Goal: Task Accomplishment & Management: Use online tool/utility

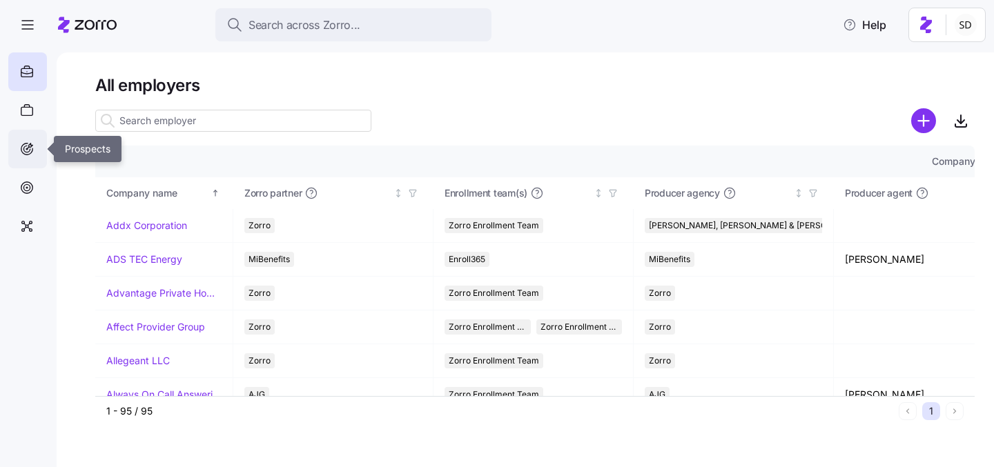
click at [26, 151] on icon at bounding box center [26, 149] width 15 height 17
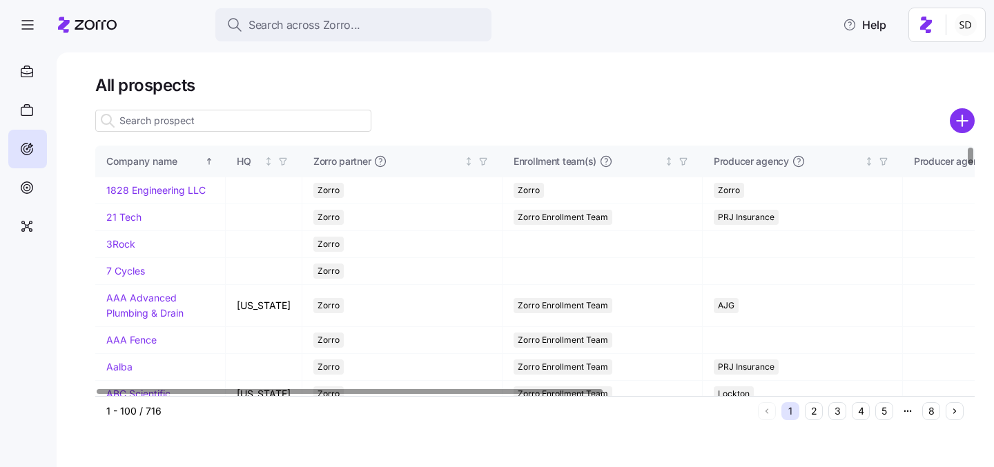
click at [202, 120] on input at bounding box center [233, 121] width 276 height 22
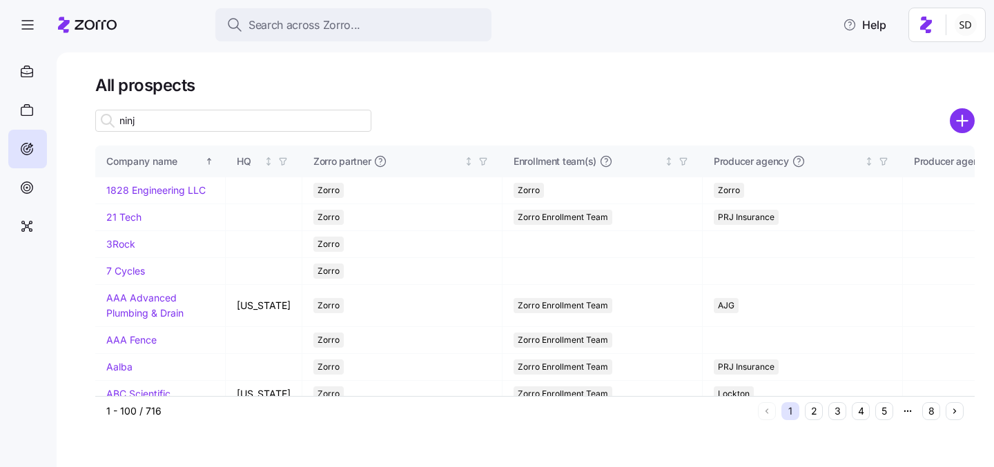
click at [202, 120] on input "ninja" at bounding box center [233, 121] width 276 height 22
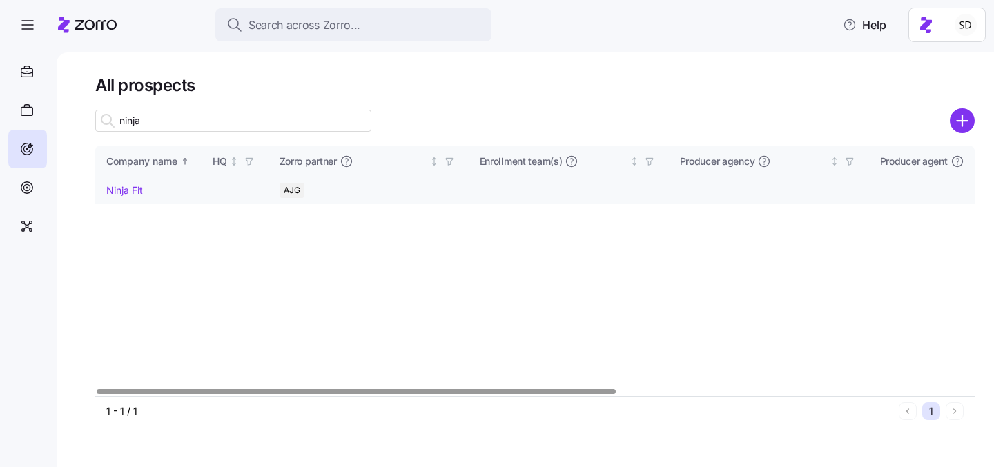
type input "ninja"
click at [117, 188] on link "Ninja Fit" at bounding box center [124, 190] width 37 height 12
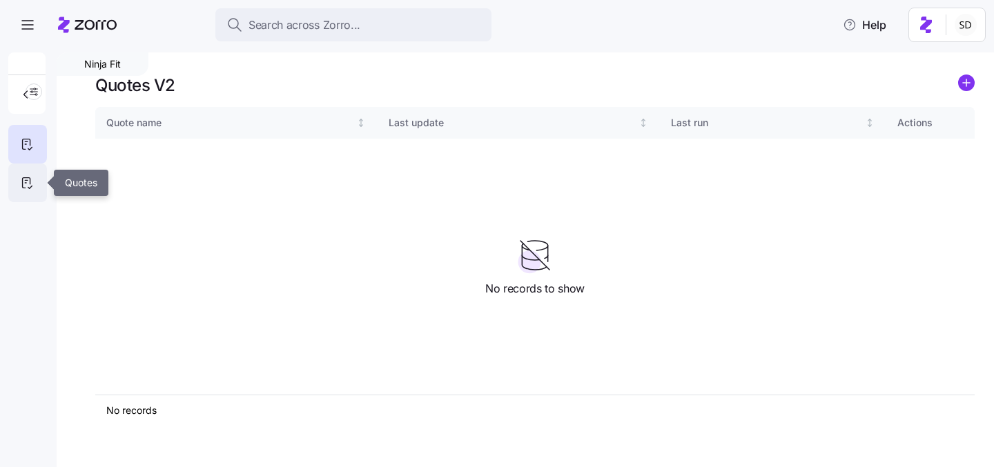
click at [32, 180] on icon at bounding box center [26, 183] width 15 height 17
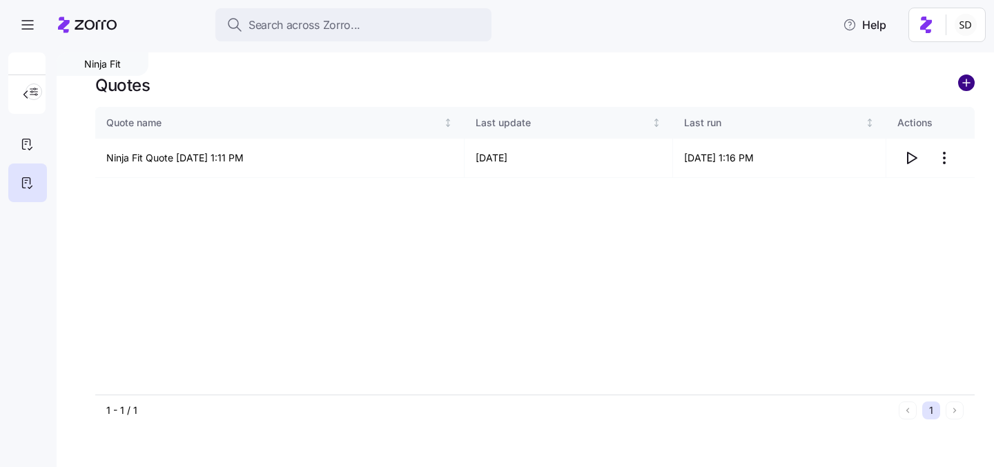
click at [968, 85] on circle "add icon" at bounding box center [966, 82] width 15 height 15
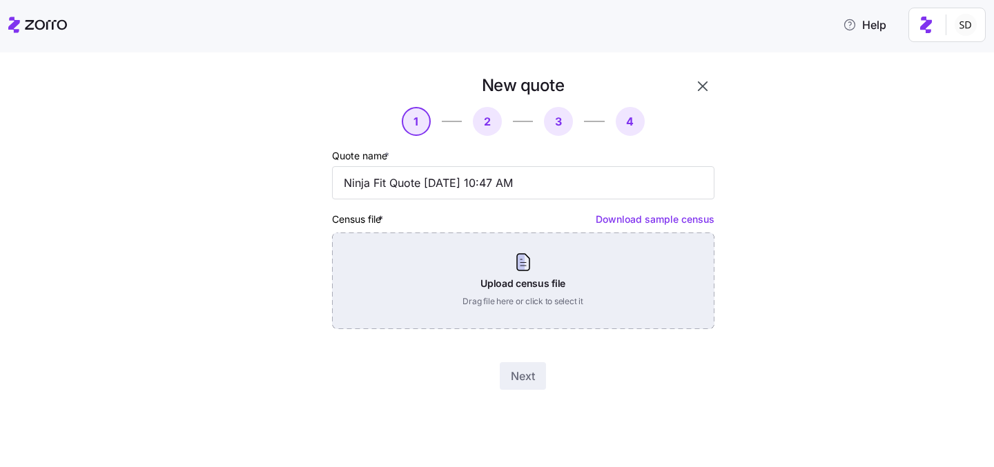
click at [561, 262] on div "Upload census file Drag file here or click to select it" at bounding box center [523, 281] width 383 height 97
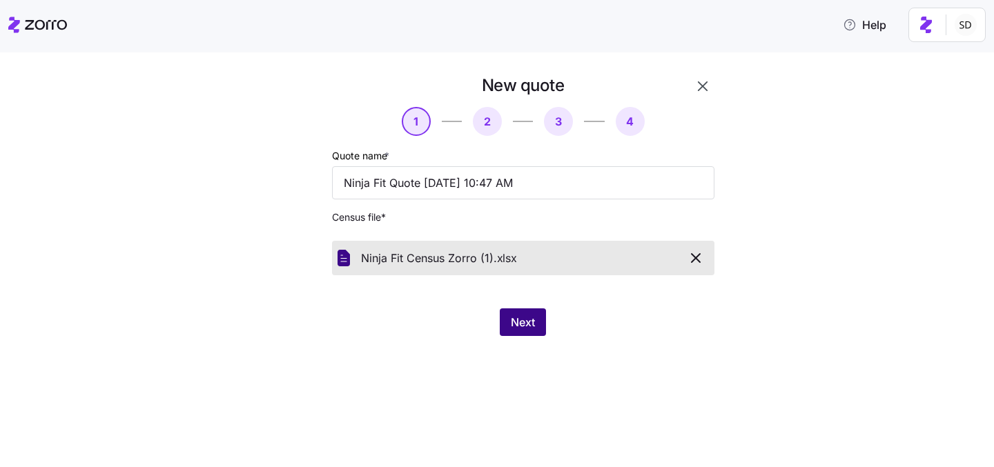
click at [520, 321] on span "Next" at bounding box center [523, 322] width 24 height 17
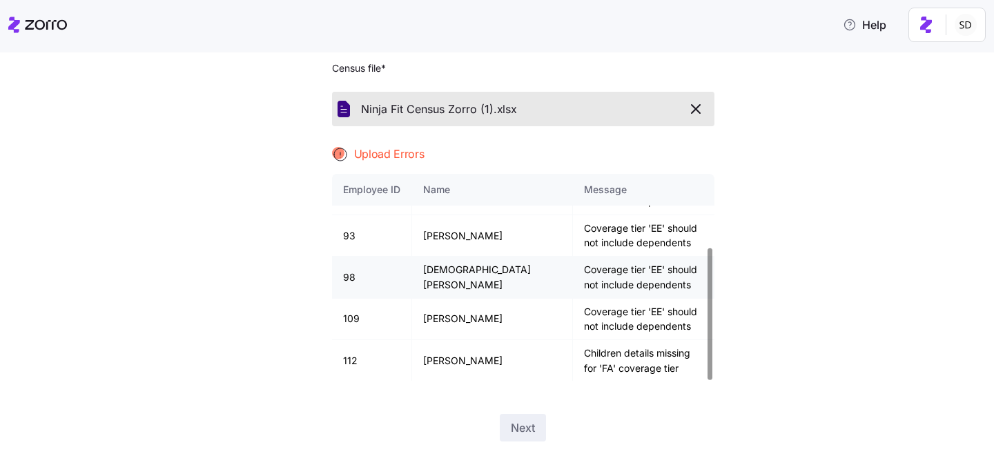
scroll to position [173, 0]
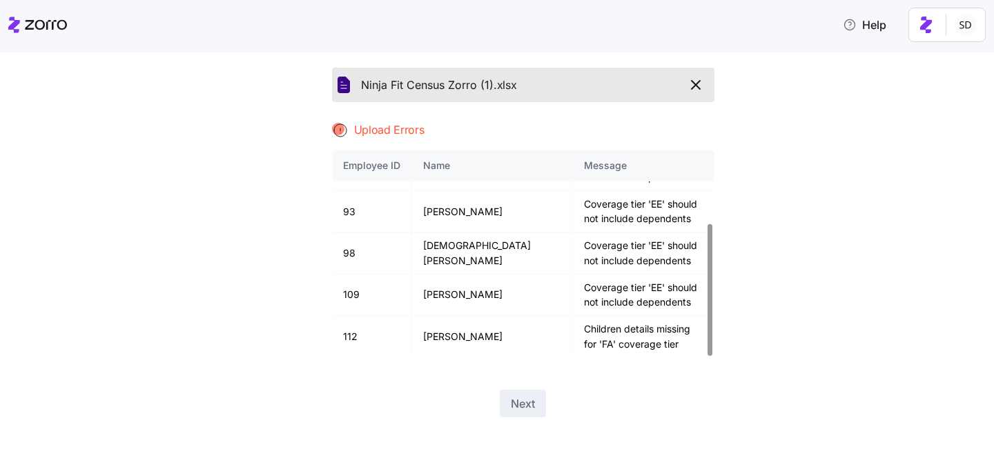
click at [855, 157] on div "New quote 1 2 3 4 Quote name * Ninja Fit Quote [DATE] 10:47 AM Census file * Ni…" at bounding box center [507, 167] width 936 height 533
click at [699, 85] on icon "button" at bounding box center [696, 85] width 17 height 17
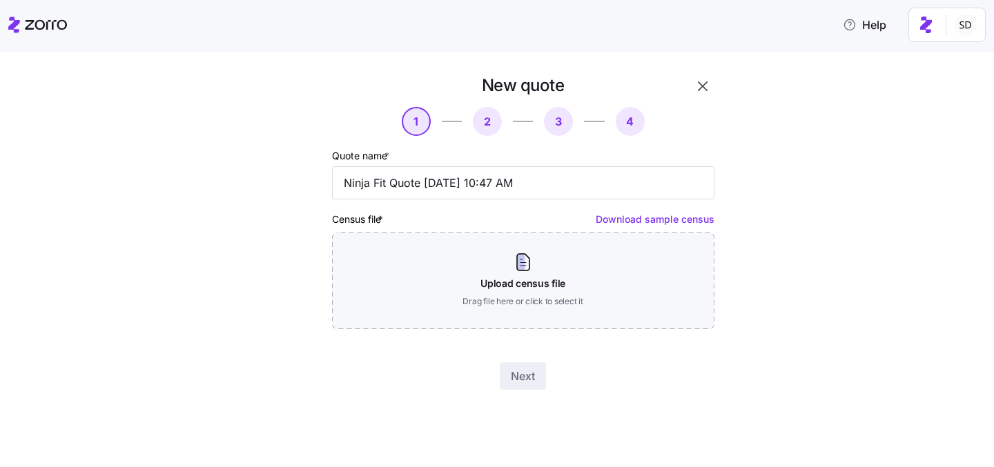
scroll to position [0, 0]
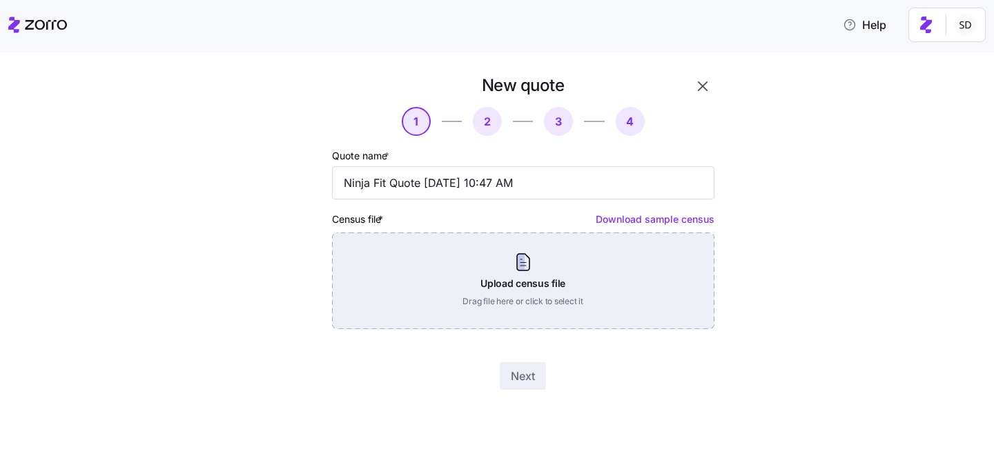
click at [529, 283] on div "Upload census file Drag file here or click to select it" at bounding box center [523, 281] width 383 height 97
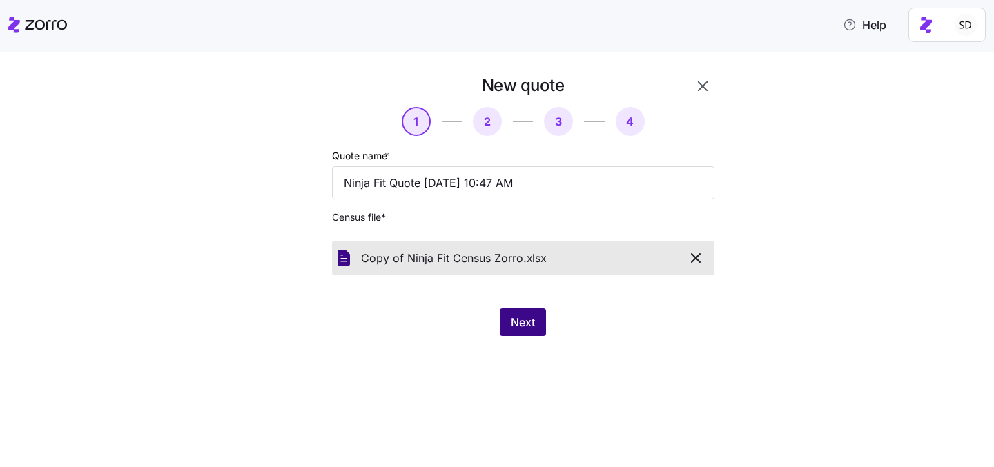
click at [531, 329] on span "Next" at bounding box center [523, 322] width 24 height 17
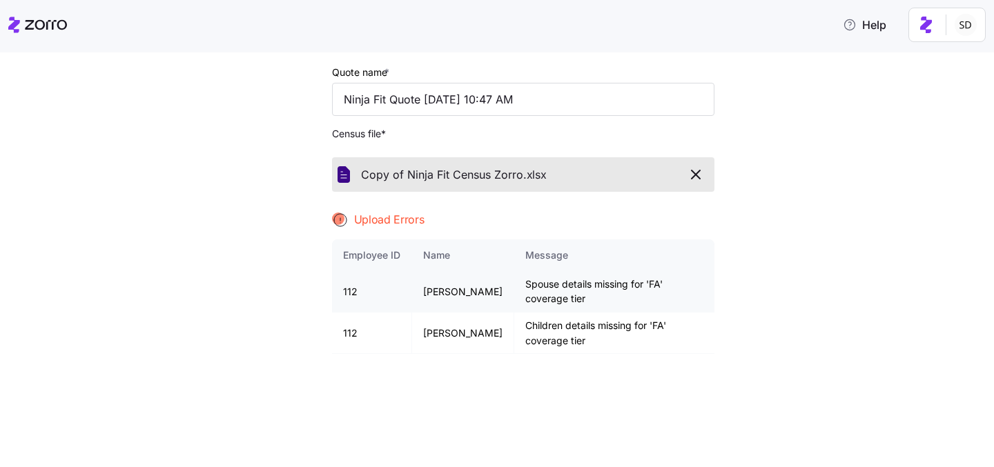
scroll to position [100, 0]
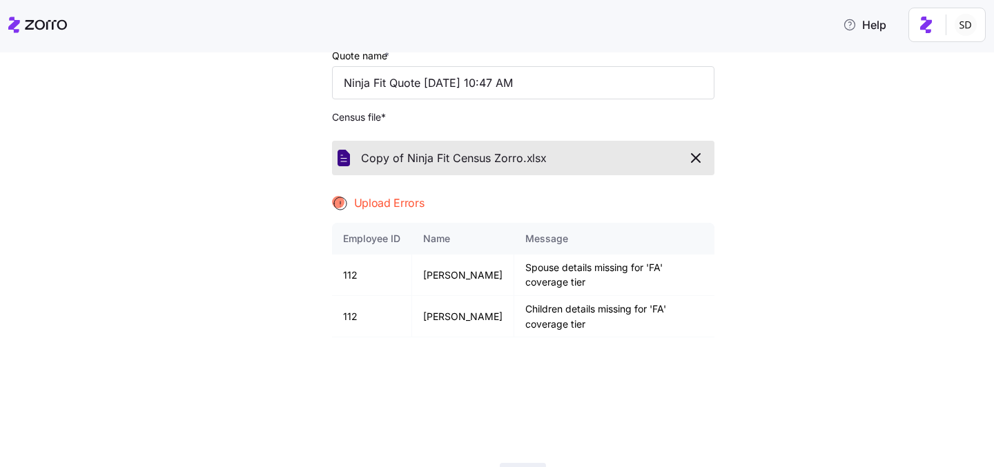
click at [697, 150] on button "button" at bounding box center [697, 157] width 26 height 23
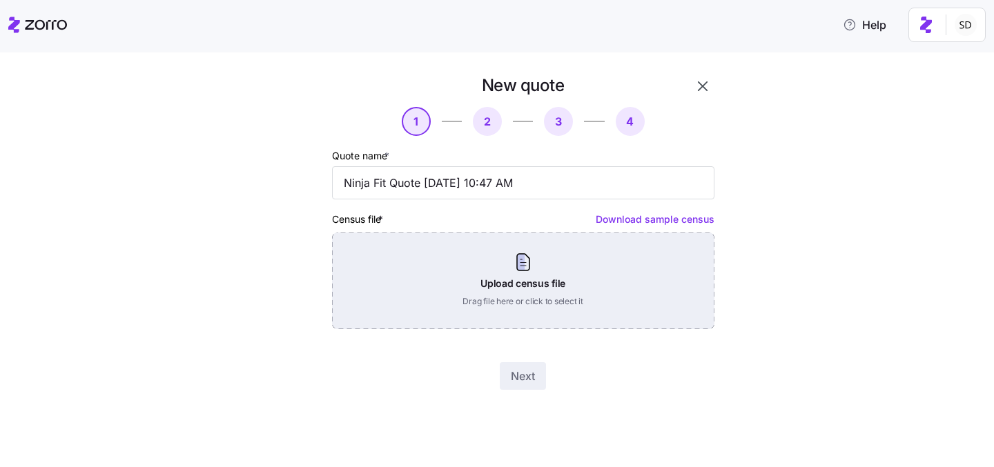
click at [572, 261] on div "Upload census file Drag file here or click to select it" at bounding box center [523, 281] width 383 height 97
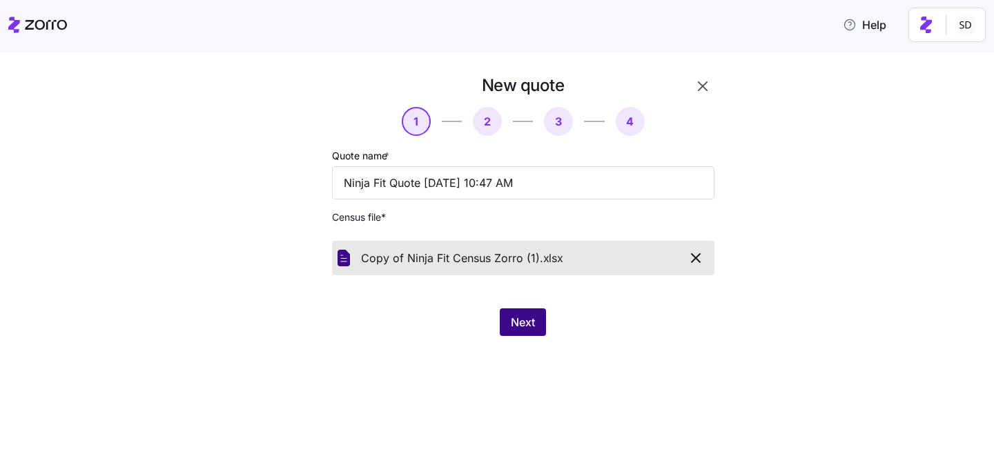
click at [511, 318] on span "Next" at bounding box center [523, 322] width 24 height 17
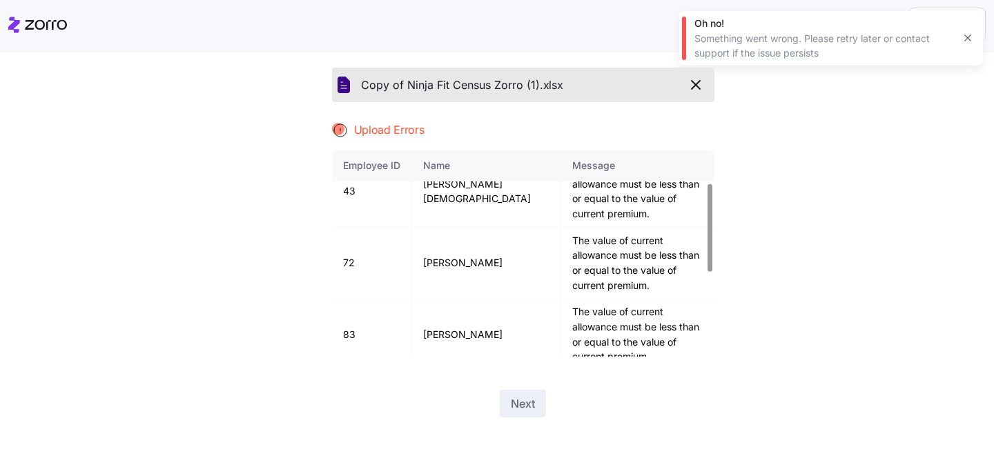
scroll to position [277, 0]
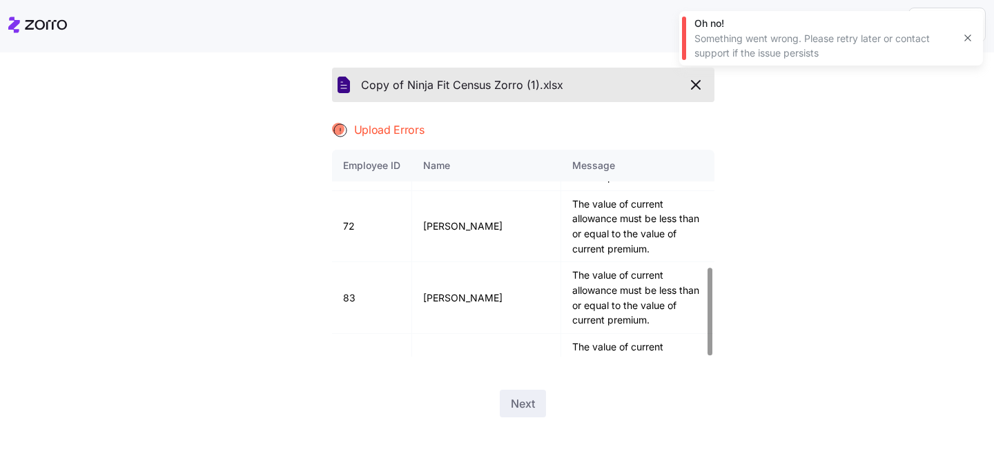
click at [697, 84] on icon "button" at bounding box center [696, 85] width 17 height 17
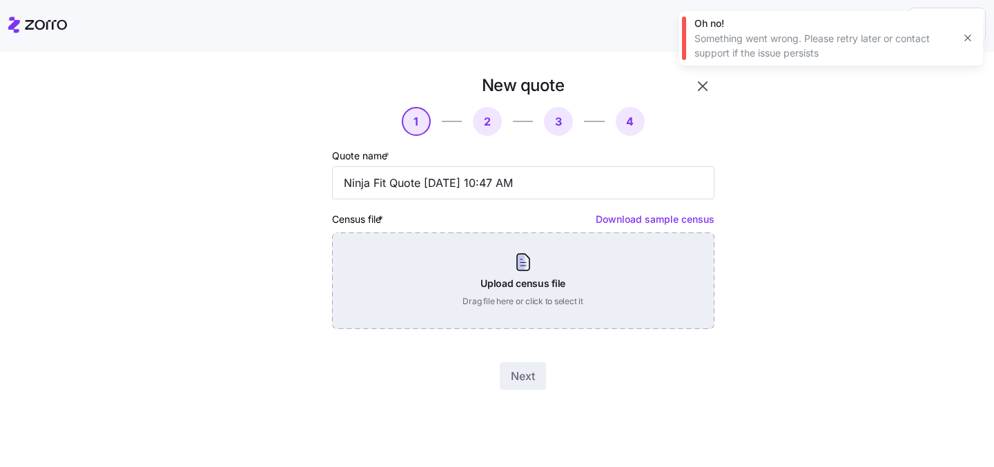
click at [543, 266] on div "Upload census file Drag file here or click to select it" at bounding box center [523, 281] width 383 height 97
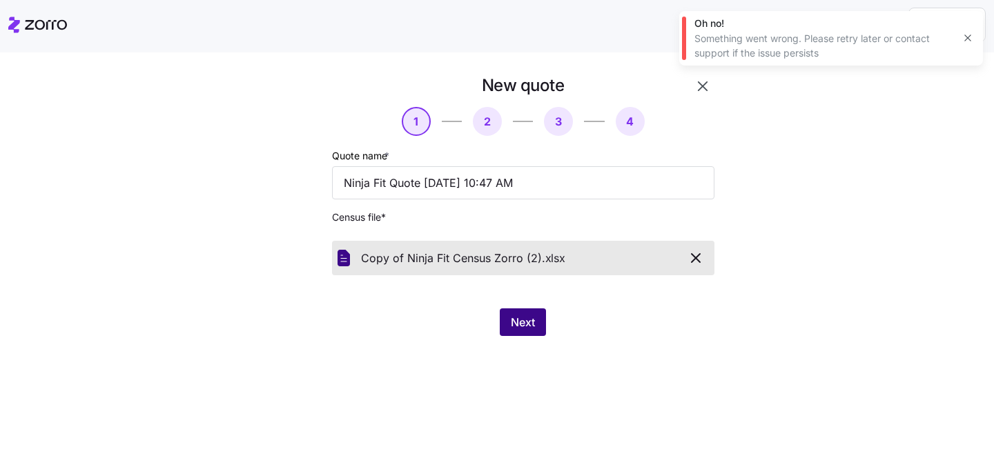
click at [526, 321] on span "Next" at bounding box center [523, 322] width 24 height 17
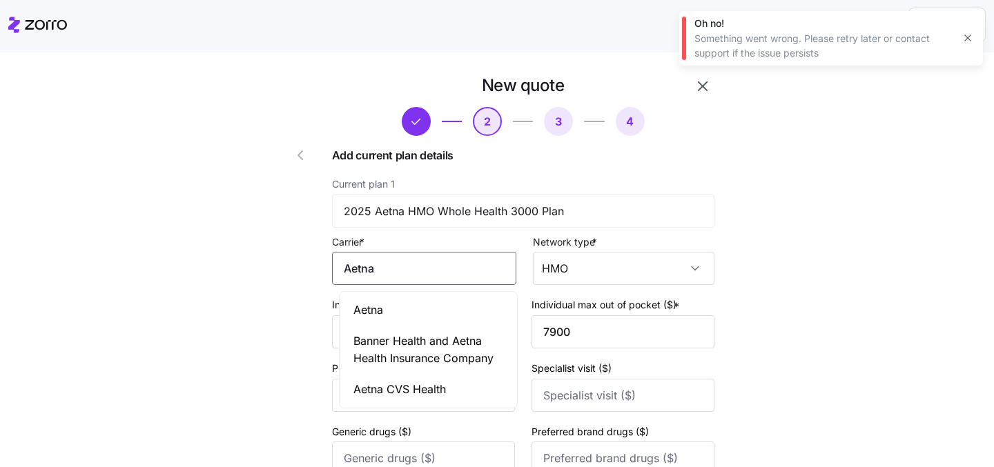
click at [465, 275] on input "Aetna" at bounding box center [424, 268] width 184 height 33
click at [433, 310] on div "Aetna" at bounding box center [428, 310] width 172 height 31
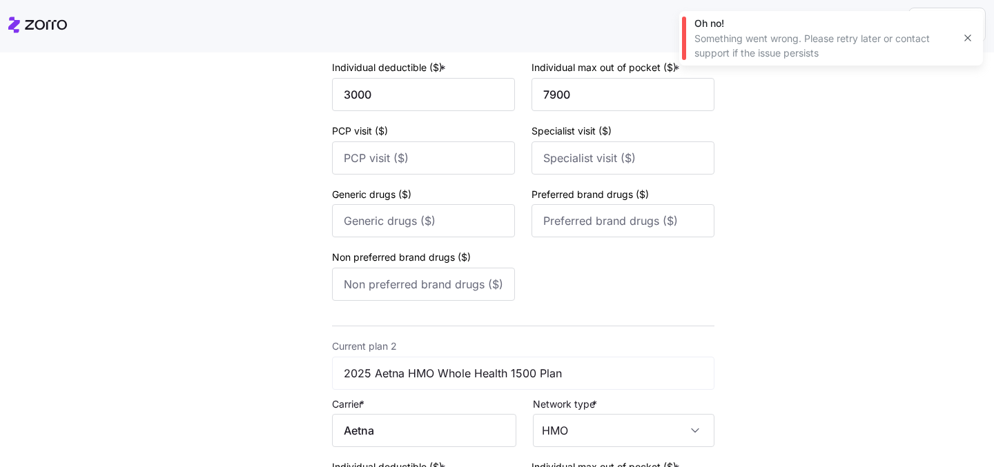
scroll to position [304, 0]
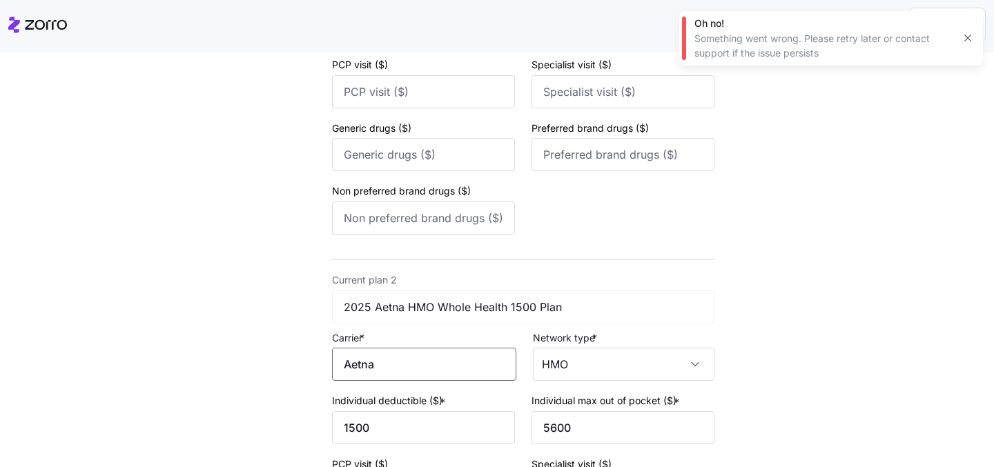
click at [385, 367] on input "Aetna" at bounding box center [424, 364] width 184 height 33
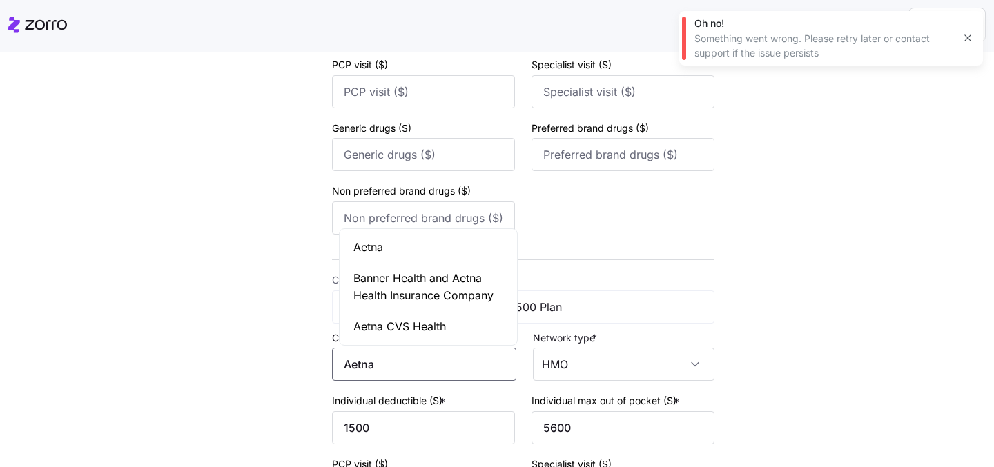
click at [378, 248] on span "Aetna" at bounding box center [369, 247] width 30 height 17
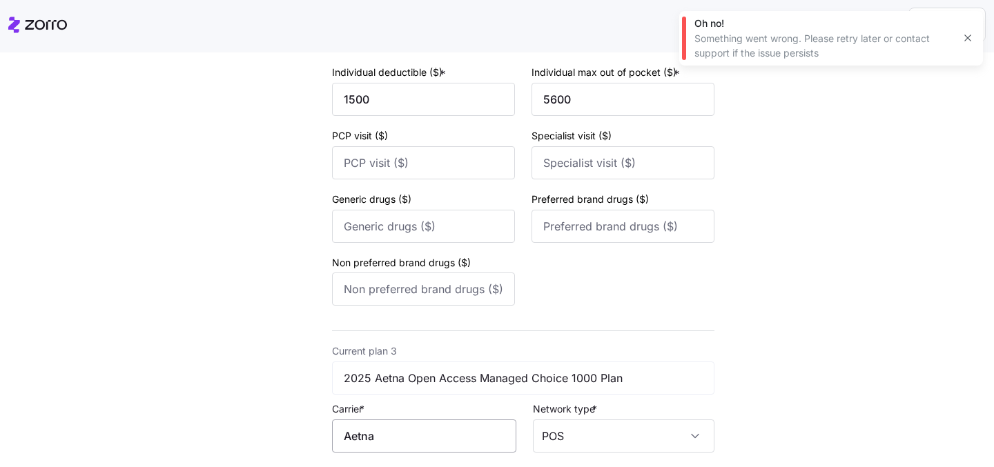
scroll to position [701, 0]
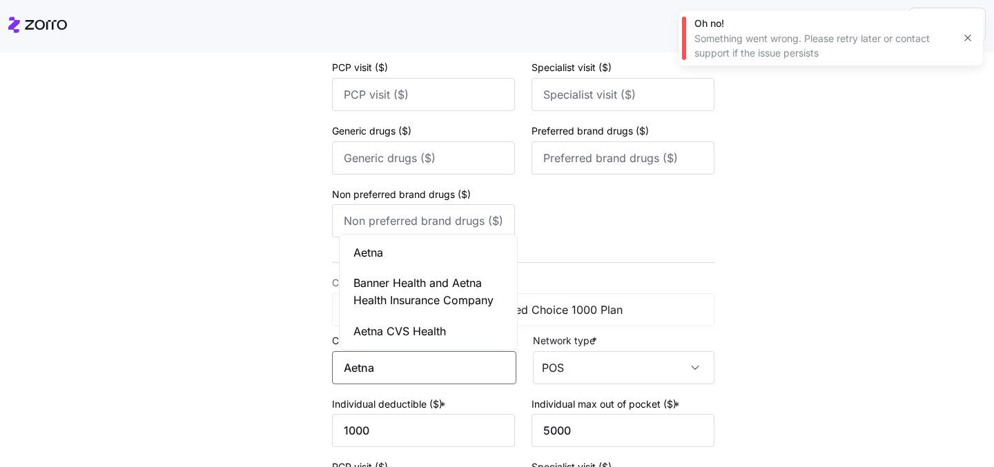
click at [380, 372] on input "Aetna" at bounding box center [424, 367] width 184 height 33
click at [389, 262] on div "Aetna" at bounding box center [428, 253] width 172 height 31
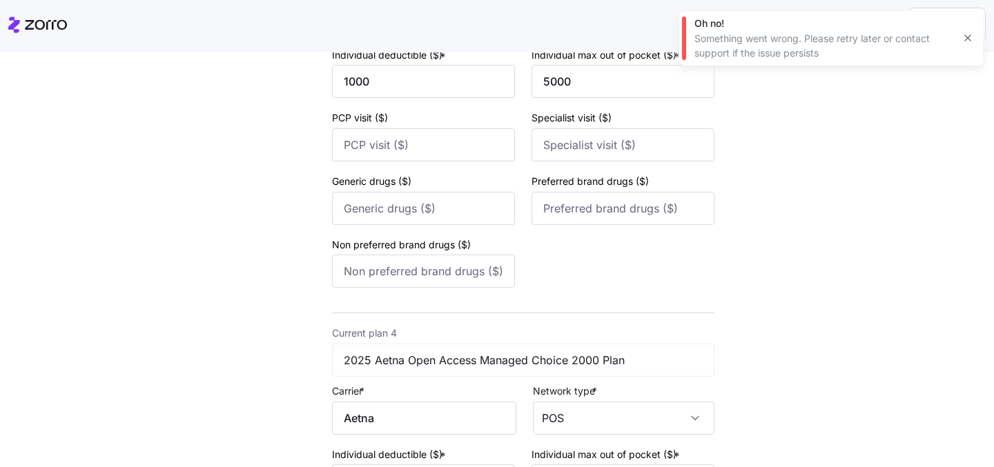
scroll to position [1055, 0]
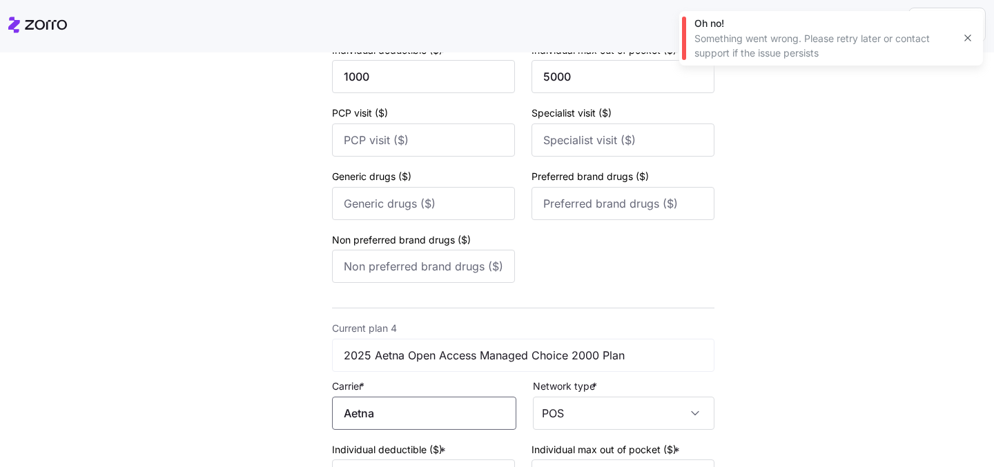
click at [386, 419] on input "Aetna" at bounding box center [424, 413] width 184 height 33
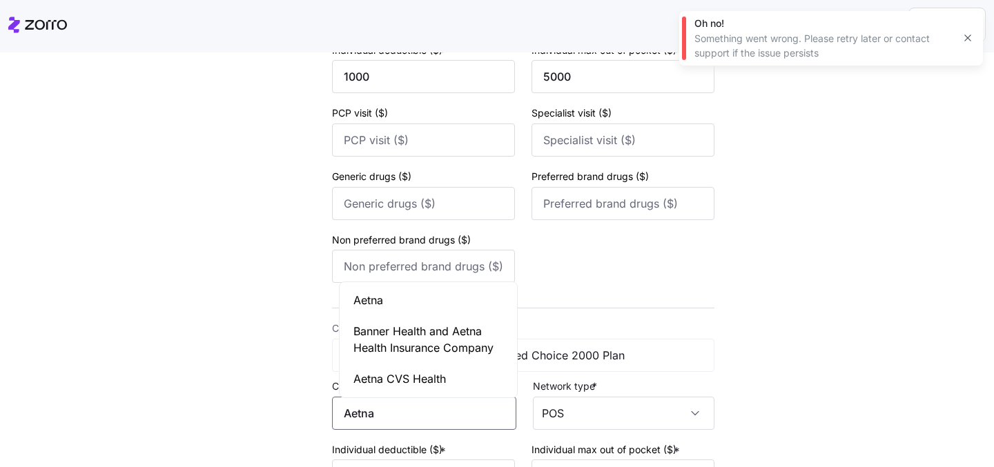
click at [396, 309] on div "Aetna" at bounding box center [428, 300] width 172 height 31
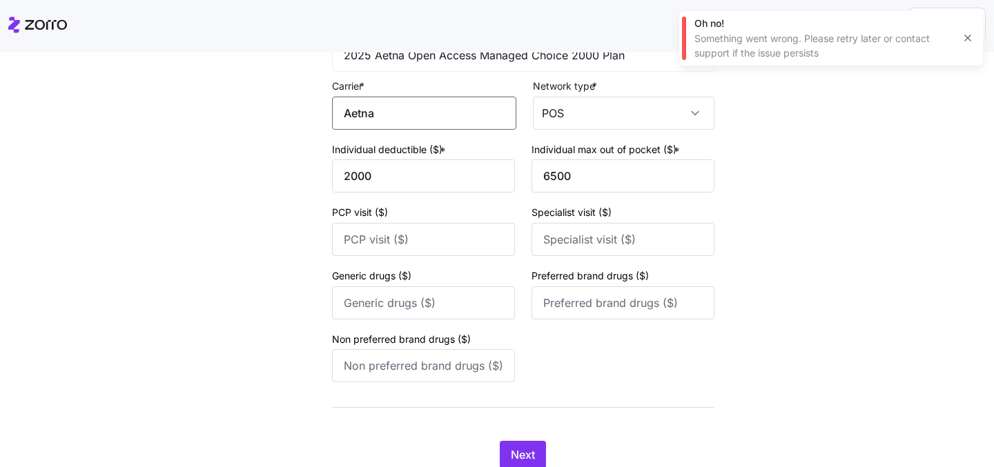
scroll to position [1400, 0]
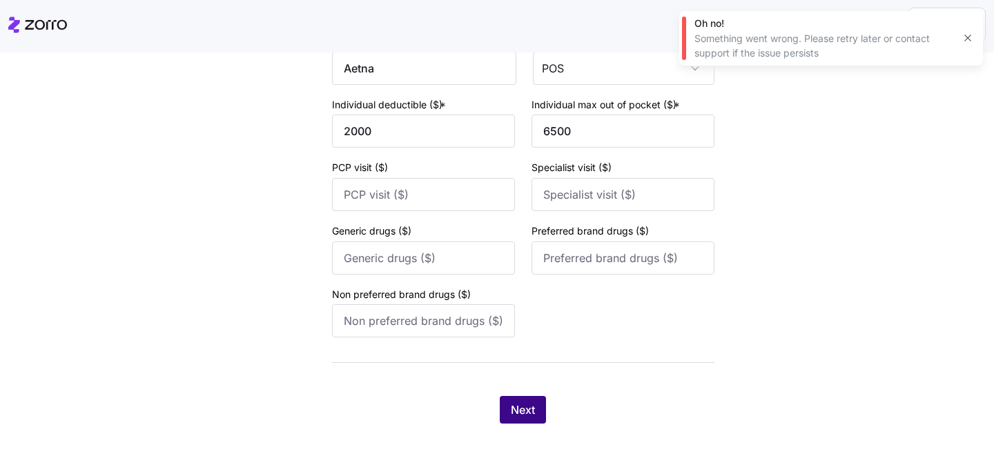
click at [521, 414] on span "Next" at bounding box center [523, 410] width 24 height 17
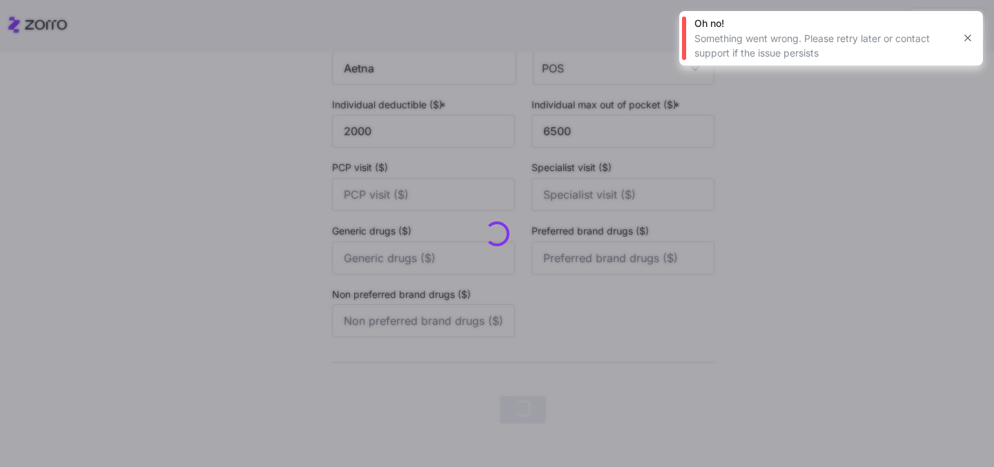
scroll to position [0, 0]
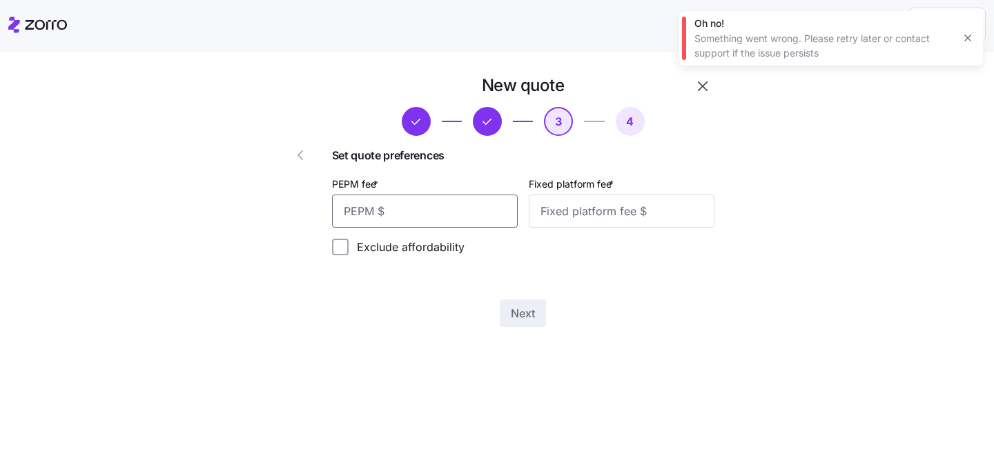
click at [476, 214] on input "PEPM fee *" at bounding box center [425, 211] width 186 height 33
type input "65"
click at [565, 220] on input "Fixed platform fee *" at bounding box center [622, 211] width 186 height 33
type input "100"
click at [490, 266] on div "Set quote preferences PEPM fee * 65 Fixed platform fee * 100 Exclude affordabil…" at bounding box center [523, 206] width 383 height 119
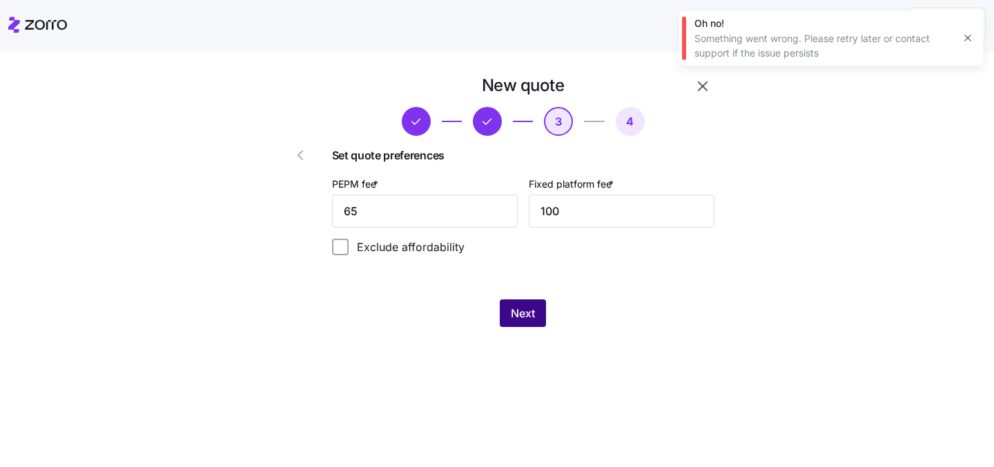
click at [536, 302] on button "Next" at bounding box center [523, 314] width 46 height 28
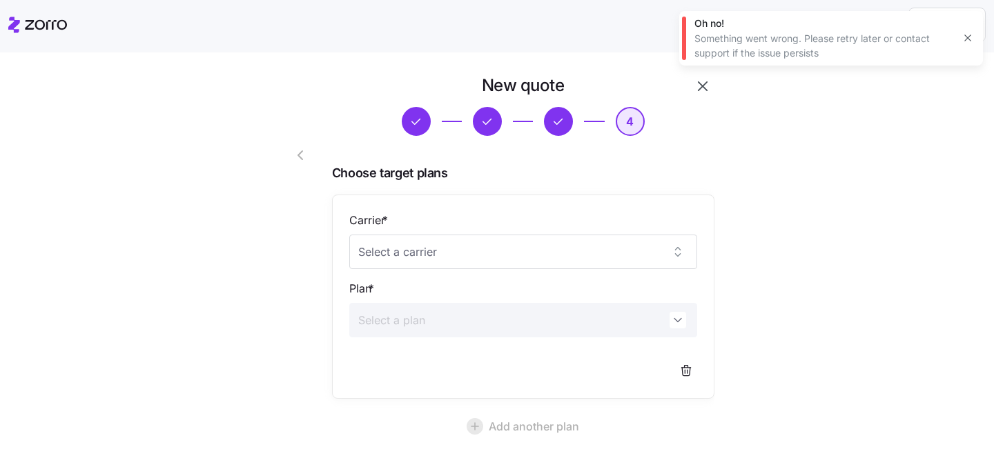
scroll to position [90, 0]
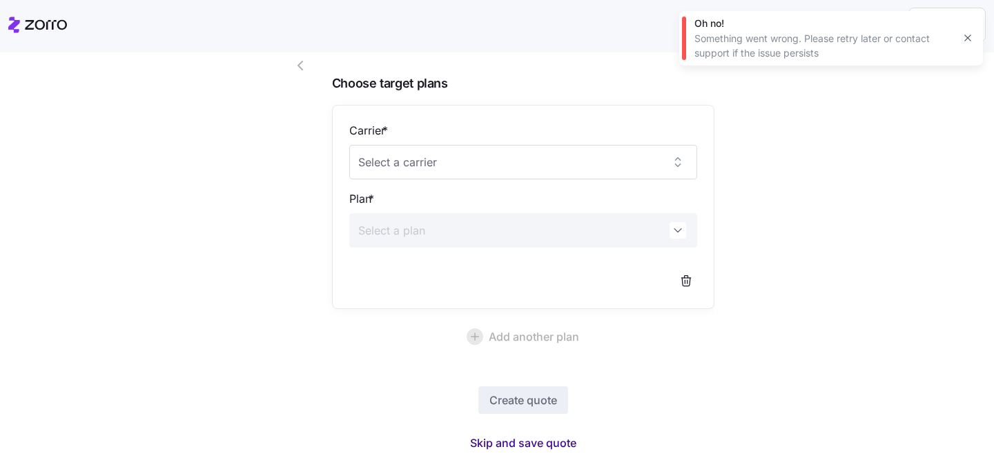
click at [525, 446] on span "Skip and save quote" at bounding box center [523, 443] width 106 height 17
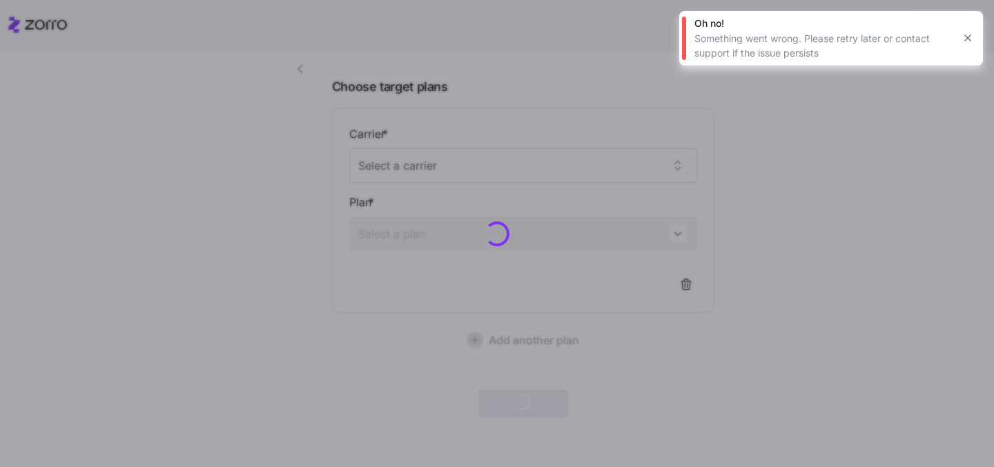
scroll to position [86, 0]
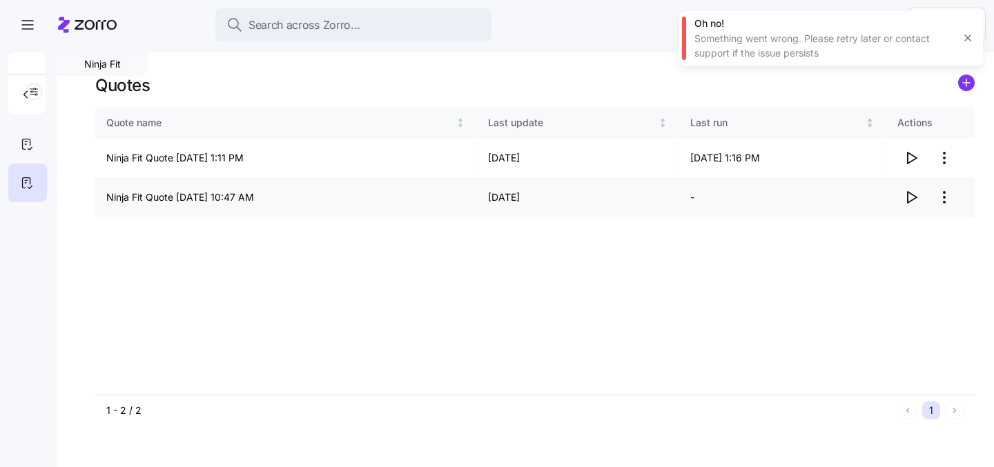
click at [908, 197] on icon "button" at bounding box center [912, 197] width 9 height 11
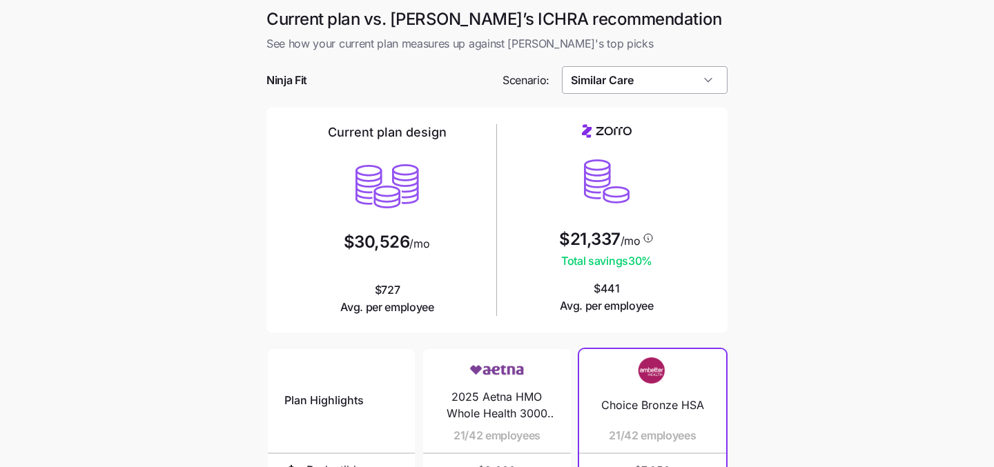
click at [675, 84] on input "Similar Care" at bounding box center [645, 80] width 166 height 28
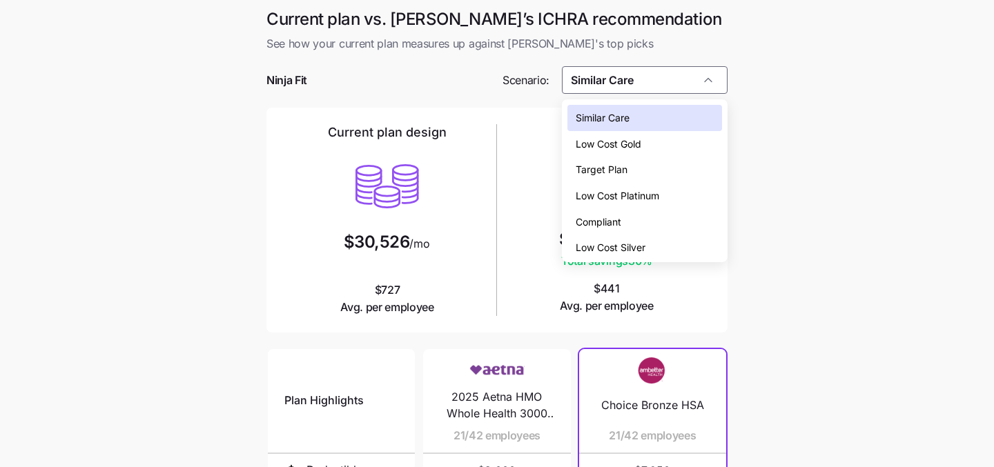
click at [671, 149] on div "Low Cost Gold" at bounding box center [645, 144] width 155 height 26
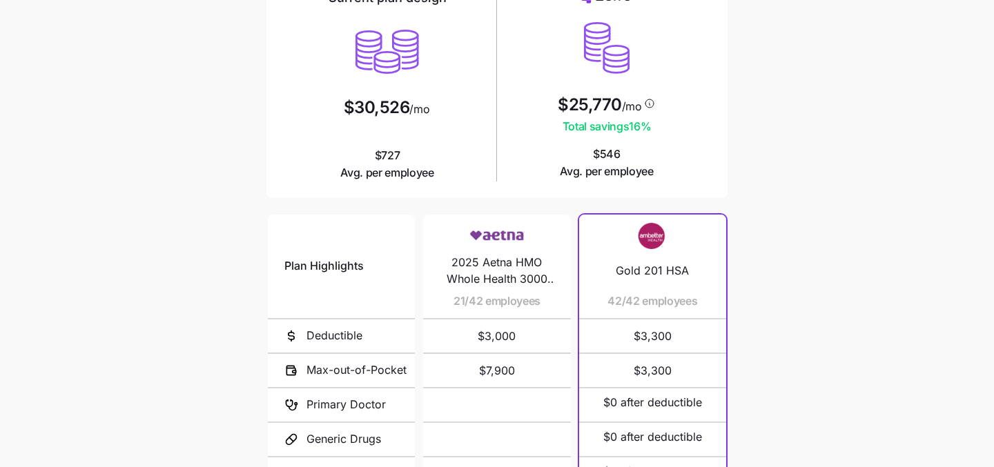
scroll to position [235, 0]
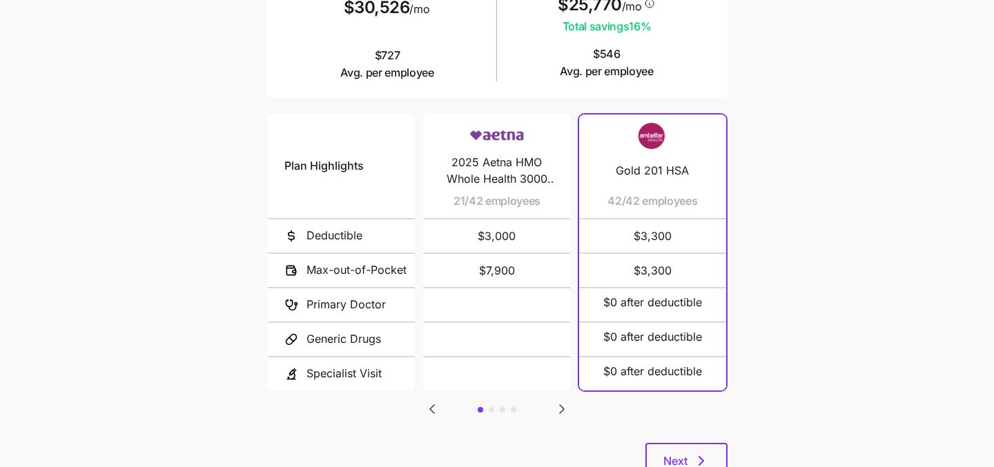
click at [567, 401] on icon "Go to next slide" at bounding box center [562, 409] width 17 height 17
click at [429, 403] on icon "Go to previous slide" at bounding box center [432, 409] width 17 height 17
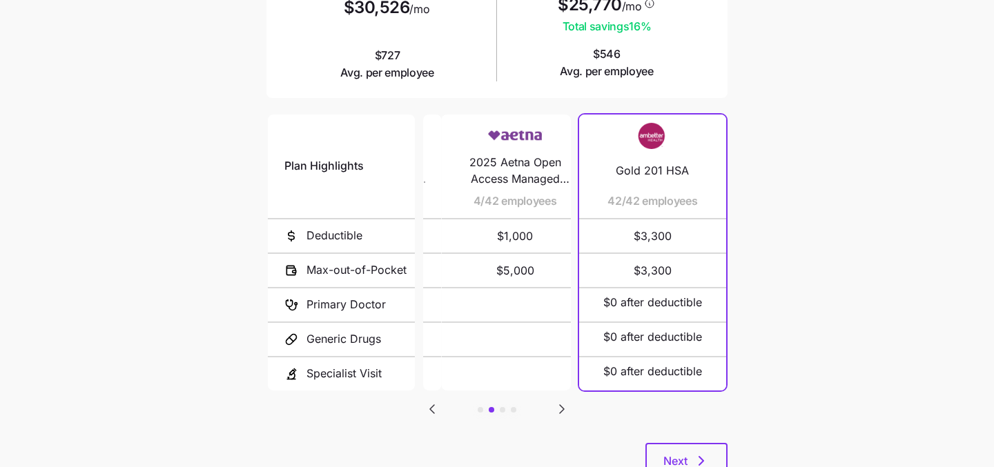
click at [429, 403] on icon "Go to previous slide" at bounding box center [432, 409] width 17 height 17
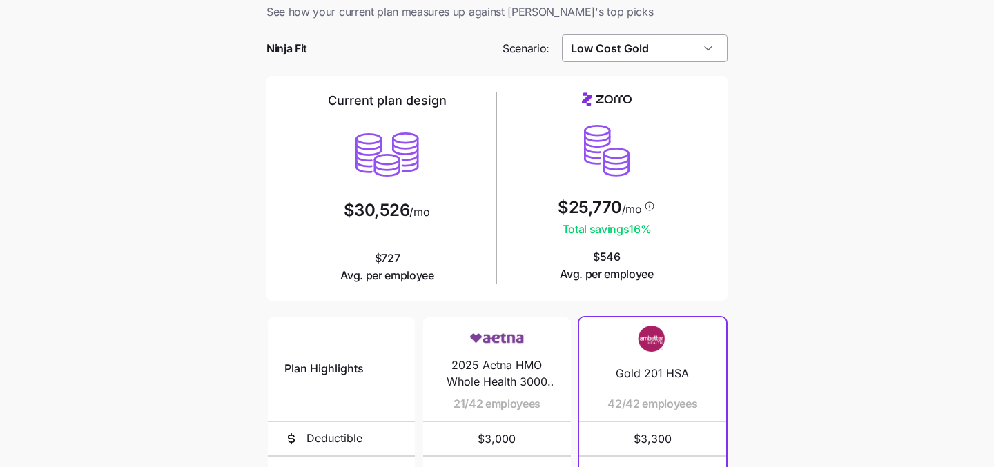
click at [650, 55] on input "Low Cost Gold" at bounding box center [645, 49] width 166 height 28
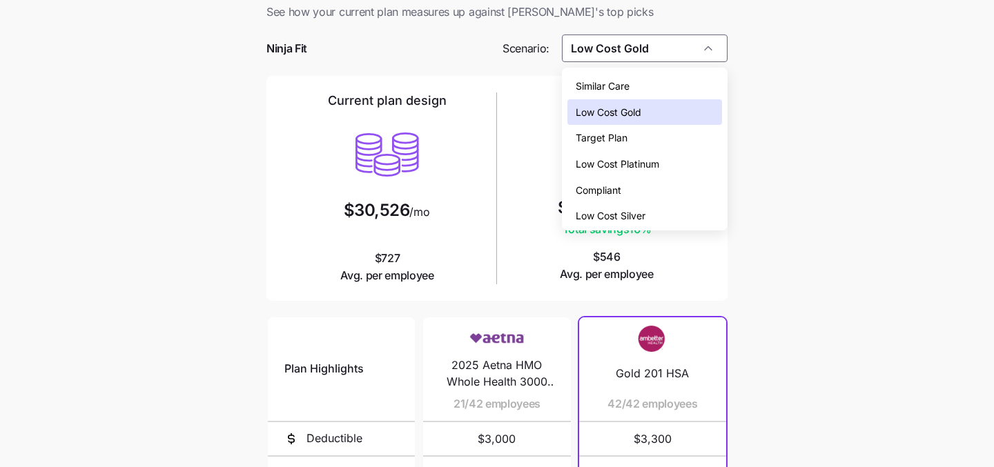
click at [653, 193] on div "Compliant" at bounding box center [645, 190] width 155 height 26
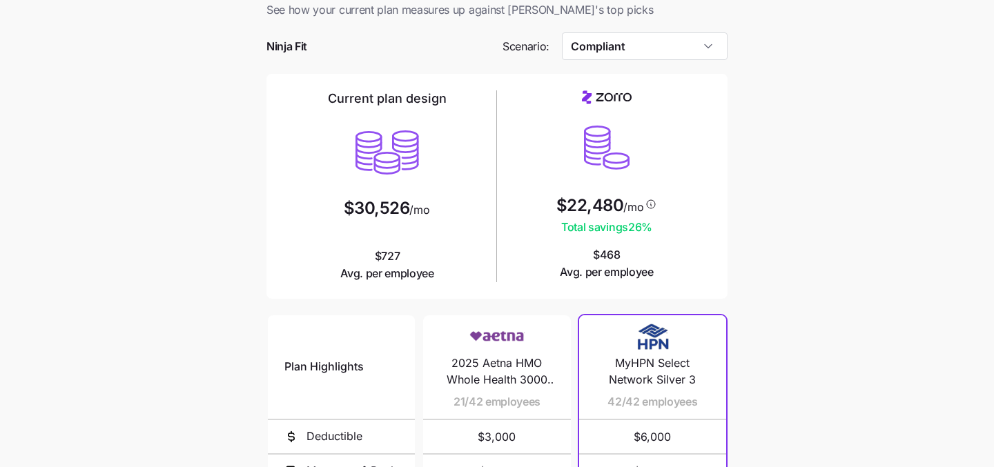
scroll to position [0, 0]
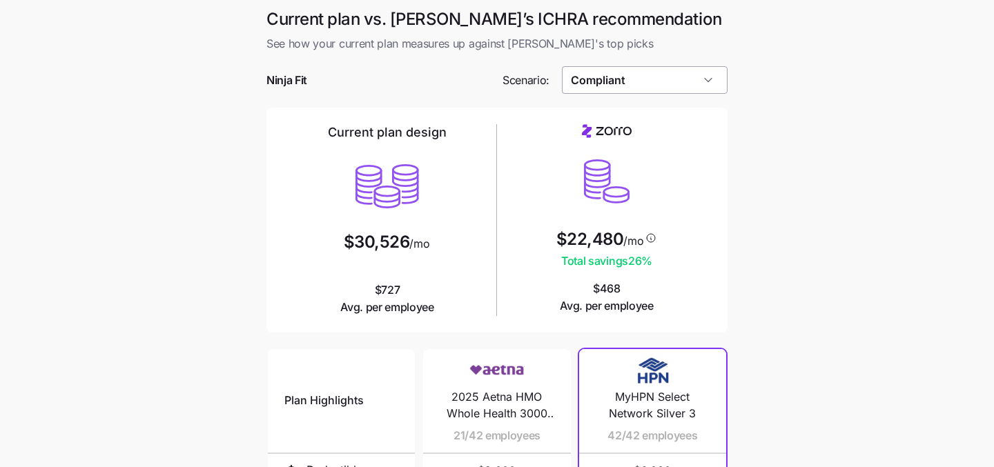
click at [630, 86] on input "Compliant" at bounding box center [645, 80] width 166 height 28
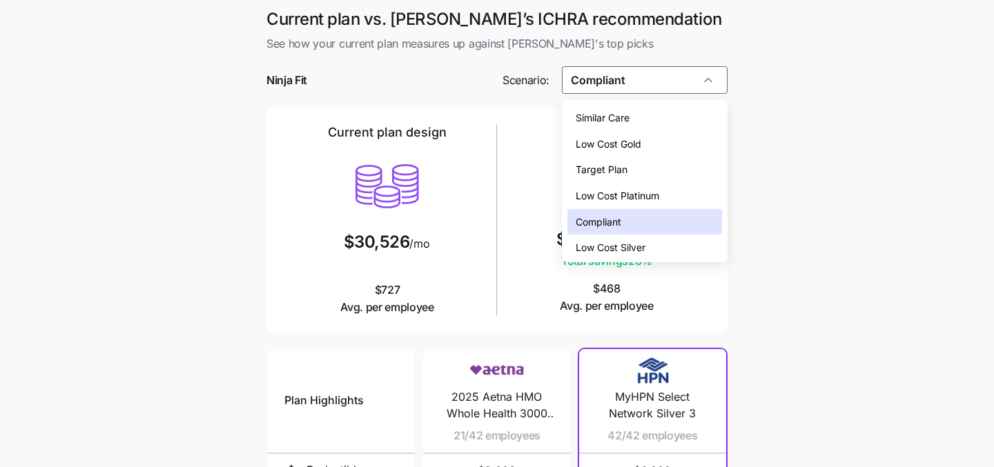
click at [633, 245] on span "Low Cost Silver" at bounding box center [611, 247] width 70 height 15
type input "Low Cost Silver"
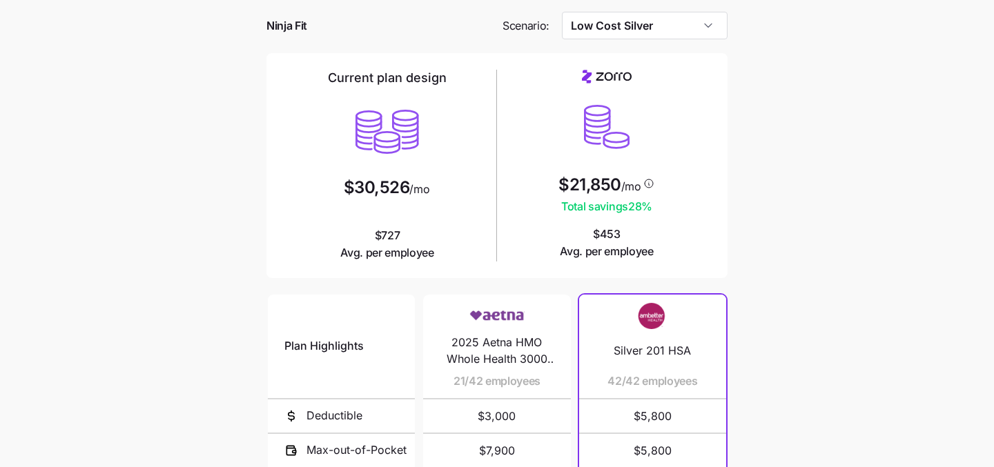
scroll to position [264, 0]
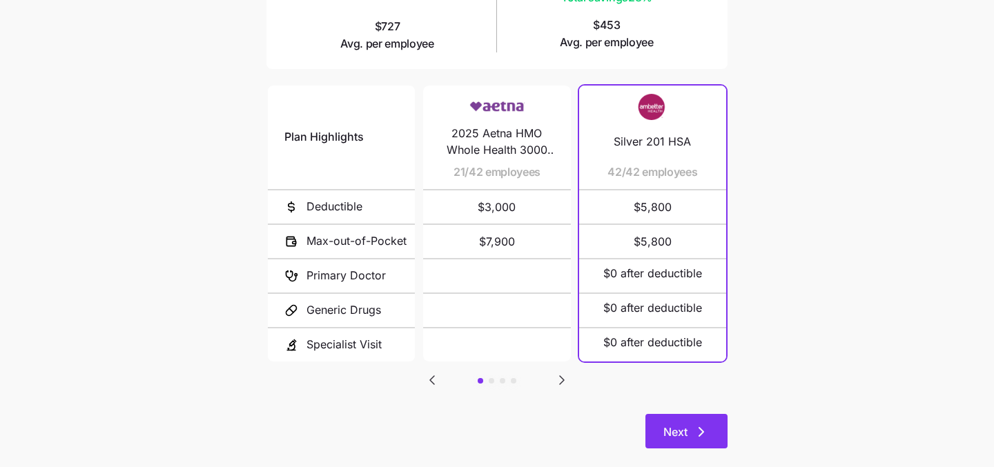
click at [678, 427] on span "Next" at bounding box center [676, 432] width 24 height 17
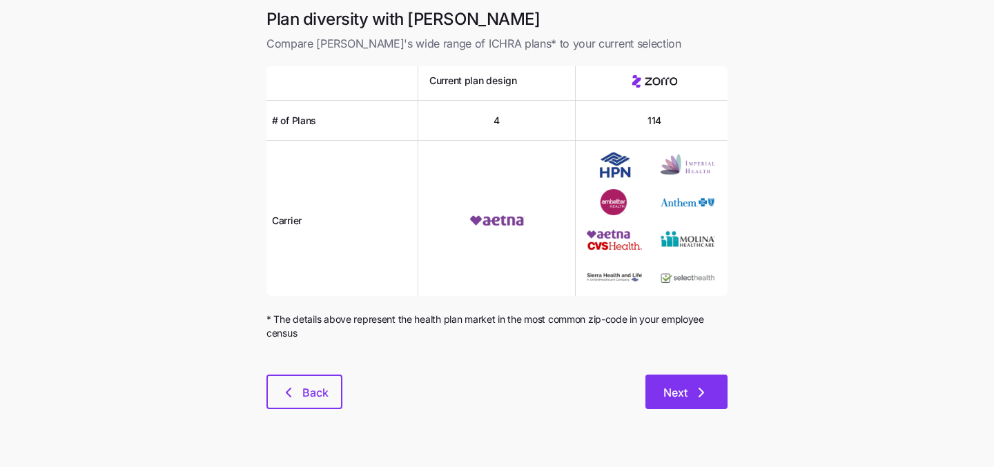
click at [679, 387] on span "Next" at bounding box center [676, 393] width 24 height 17
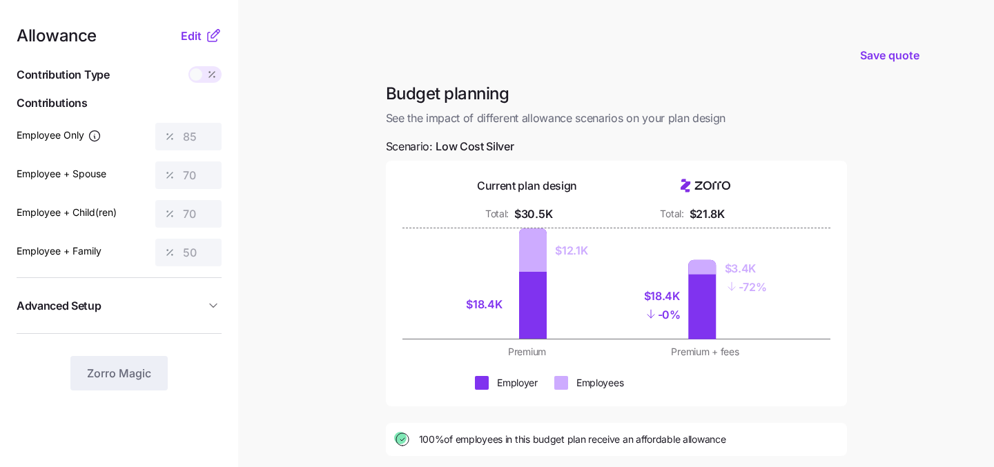
scroll to position [17, 0]
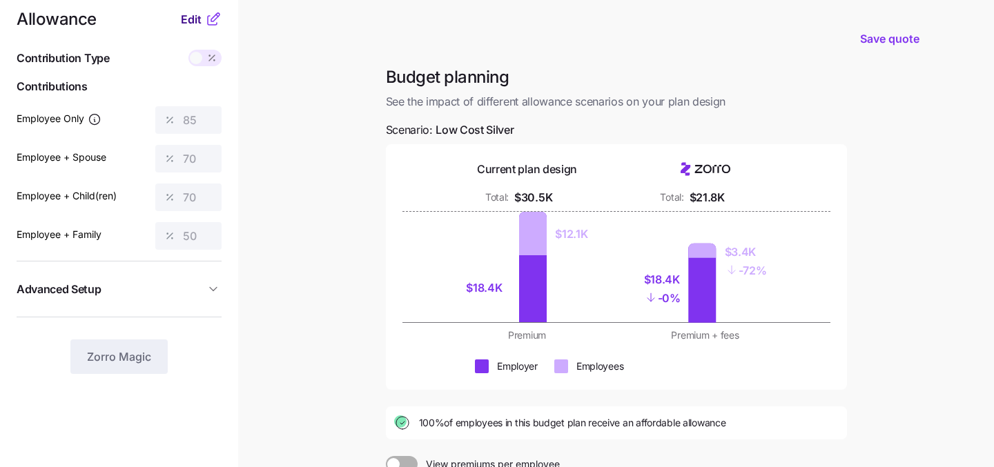
click at [190, 26] on span "Edit" at bounding box center [191, 19] width 21 height 17
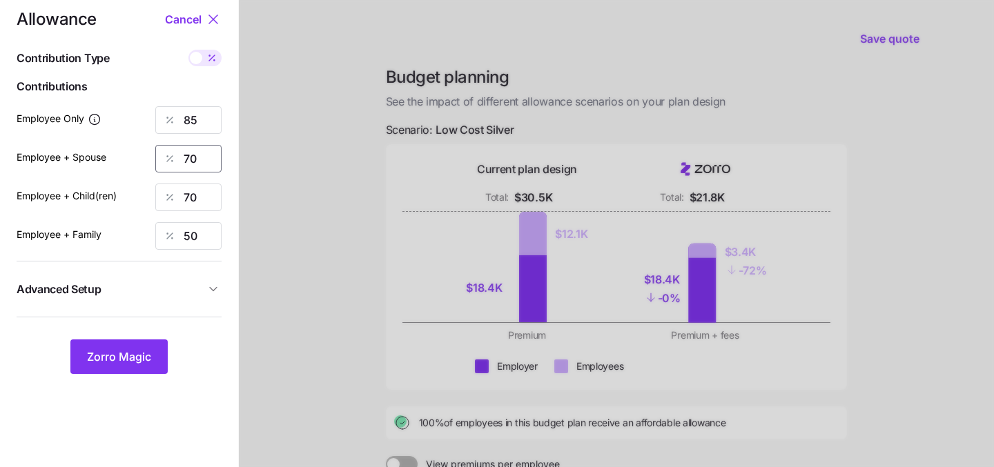
click at [200, 155] on input "70" at bounding box center [188, 159] width 66 height 28
type input "0"
click at [199, 193] on input "70" at bounding box center [188, 198] width 66 height 28
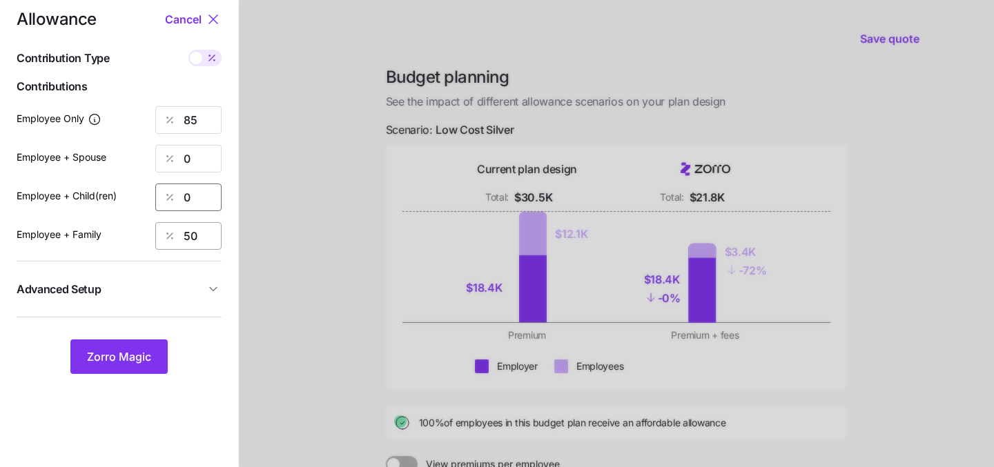
type input "0"
click at [196, 230] on input "50" at bounding box center [188, 236] width 66 height 28
type input "0"
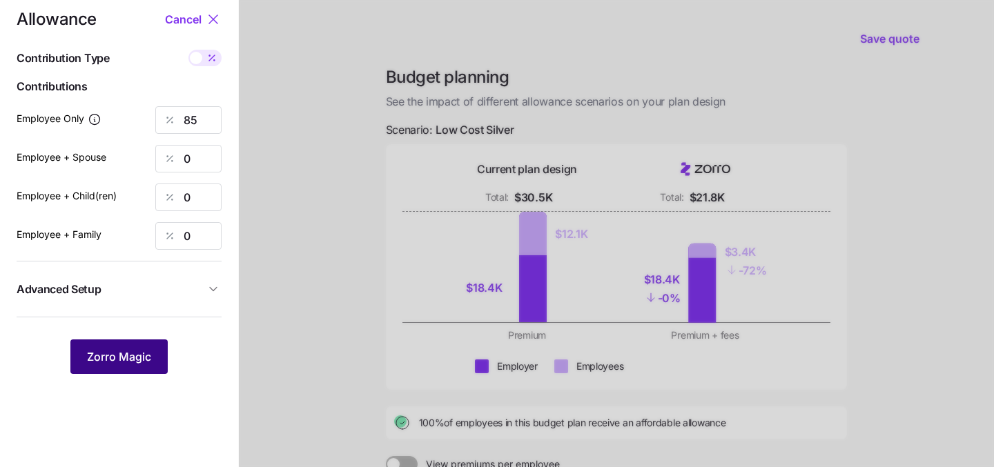
click at [115, 362] on span "Zorro Magic" at bounding box center [119, 357] width 64 height 17
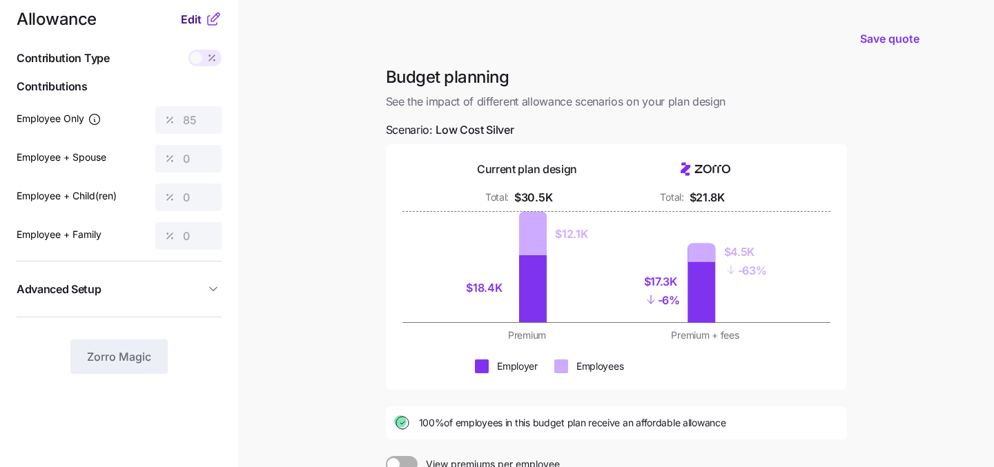
click at [191, 21] on span "Edit" at bounding box center [191, 19] width 21 height 17
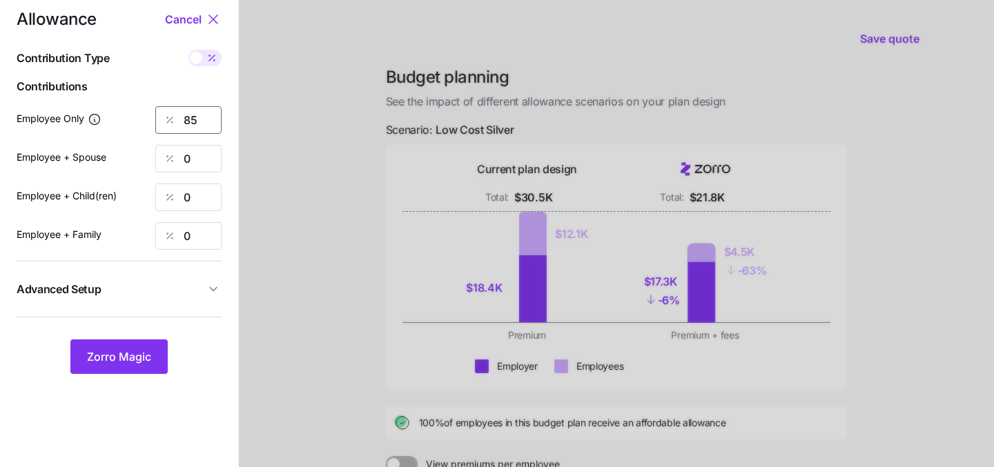
click at [194, 119] on input "85" at bounding box center [188, 120] width 66 height 28
type input "8"
type input "70"
click at [130, 359] on span "Zorro Magic" at bounding box center [119, 357] width 64 height 17
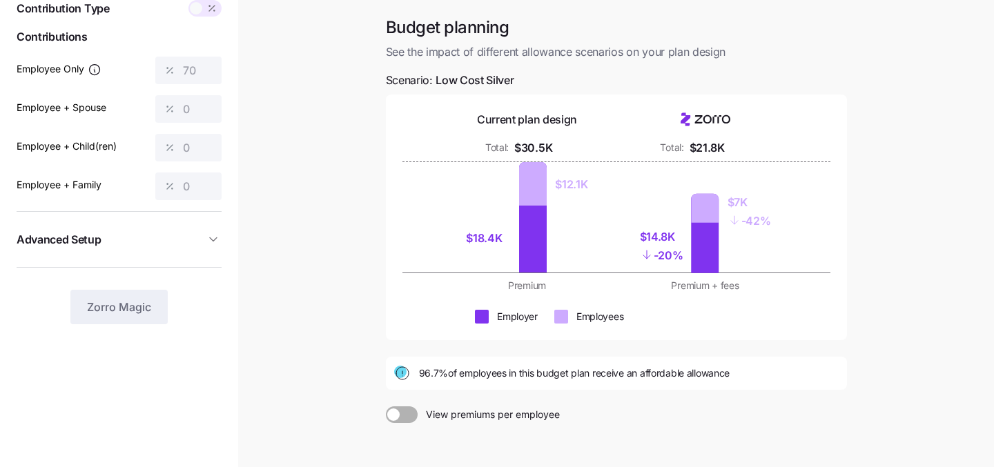
scroll to position [73, 0]
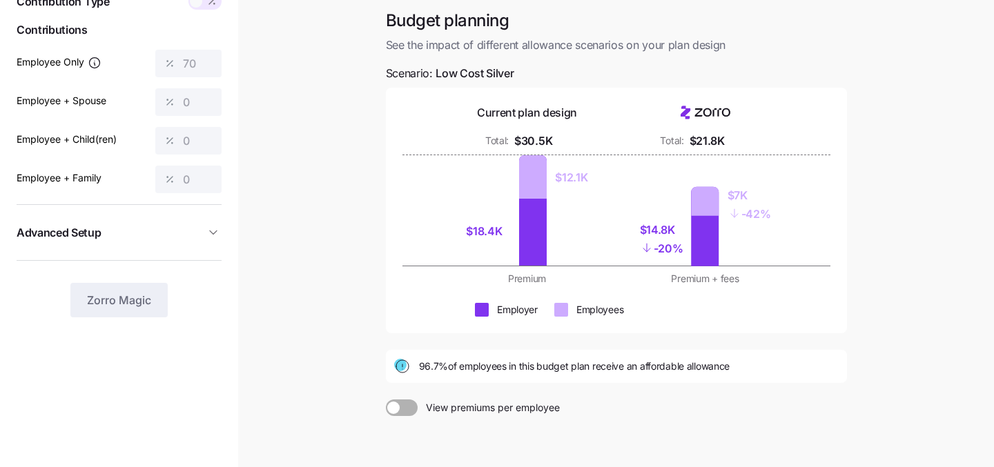
click at [812, 224] on div "$18.4K $12.1K $14.8K - 20% $7K - 42%" at bounding box center [617, 210] width 428 height 110
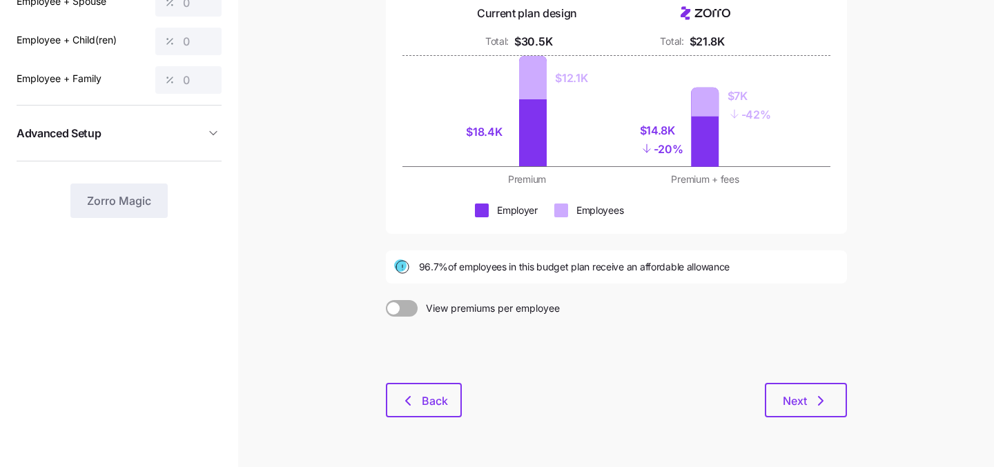
scroll to position [211, 0]
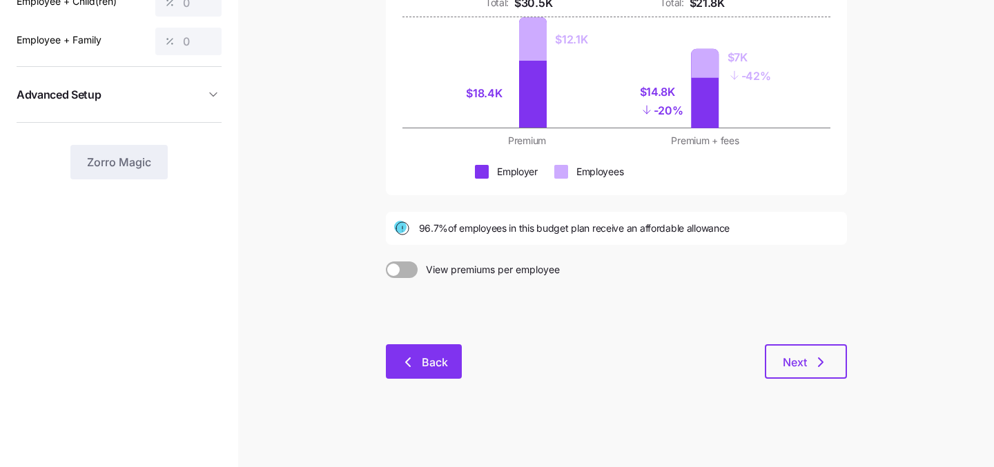
click at [426, 369] on span "Back" at bounding box center [435, 362] width 26 height 17
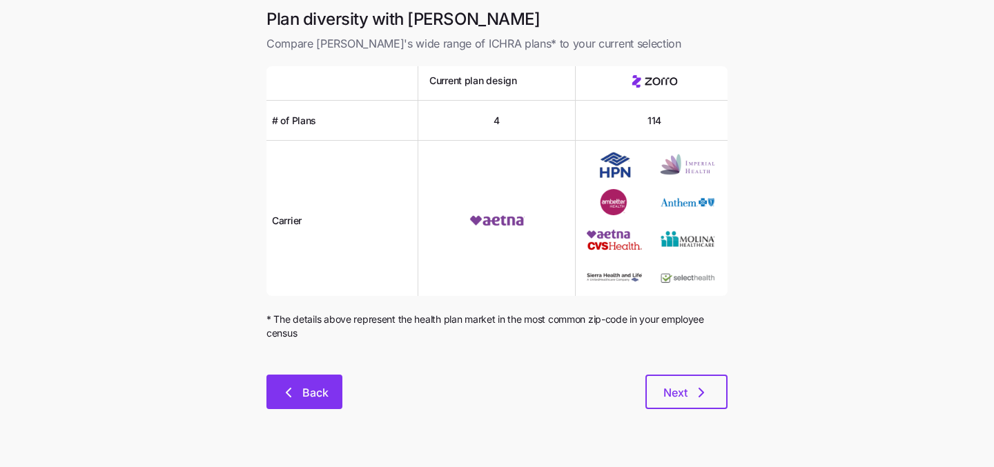
click at [327, 398] on span "Back" at bounding box center [315, 393] width 26 height 17
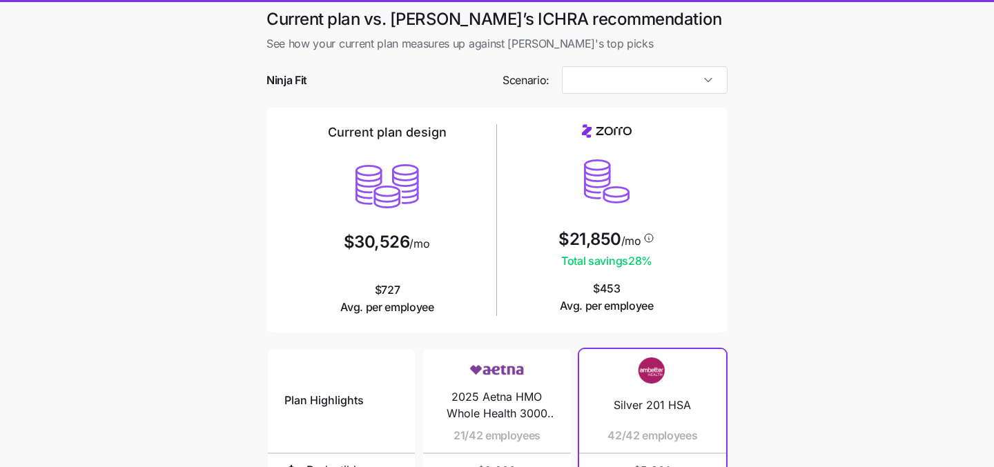
type input "Low Cost Silver"
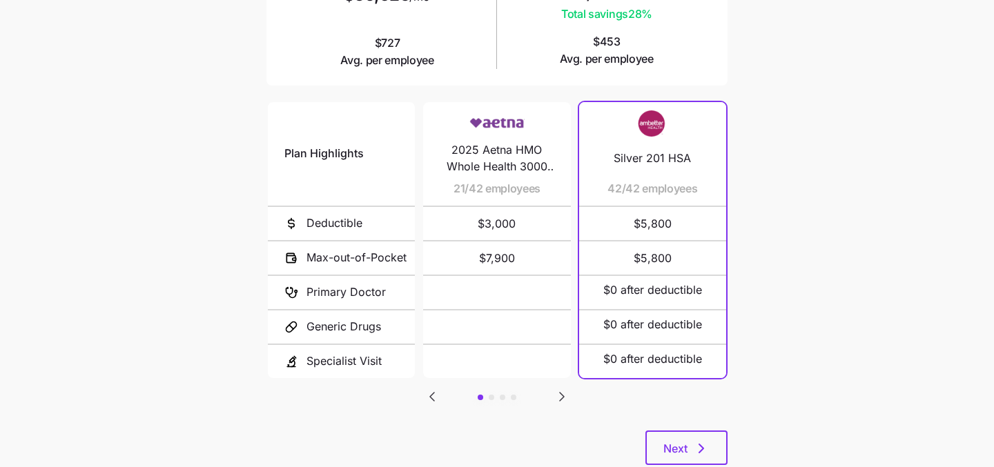
scroll to position [286, 0]
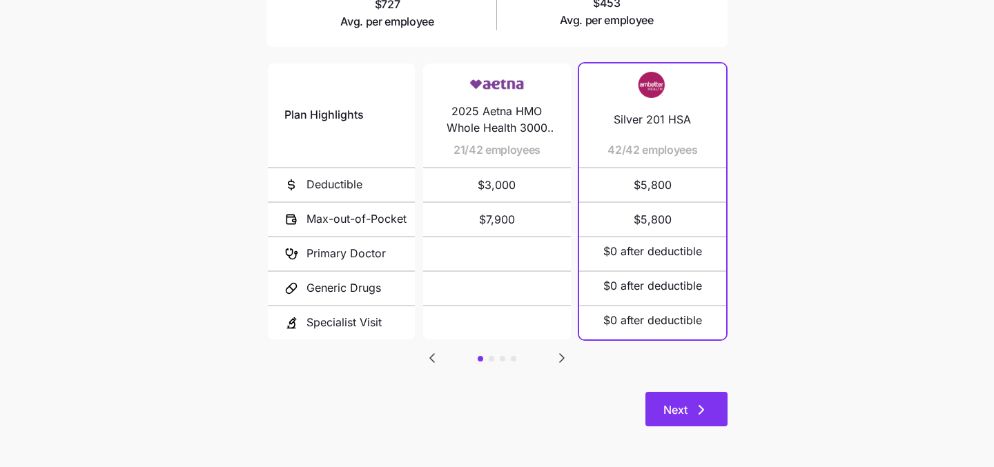
click at [696, 403] on icon "button" at bounding box center [701, 410] width 17 height 17
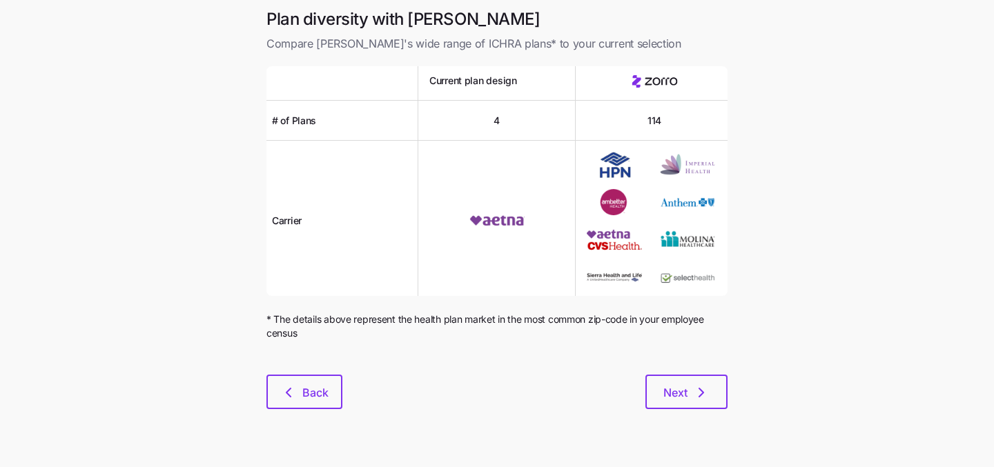
click at [690, 358] on div at bounding box center [497, 366] width 461 height 17
click at [690, 409] on button "Next" at bounding box center [687, 392] width 82 height 35
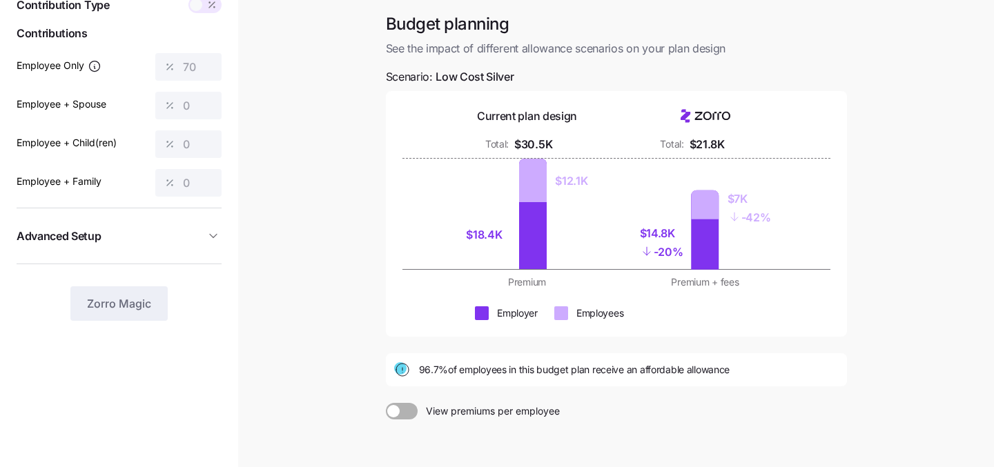
scroll to position [211, 0]
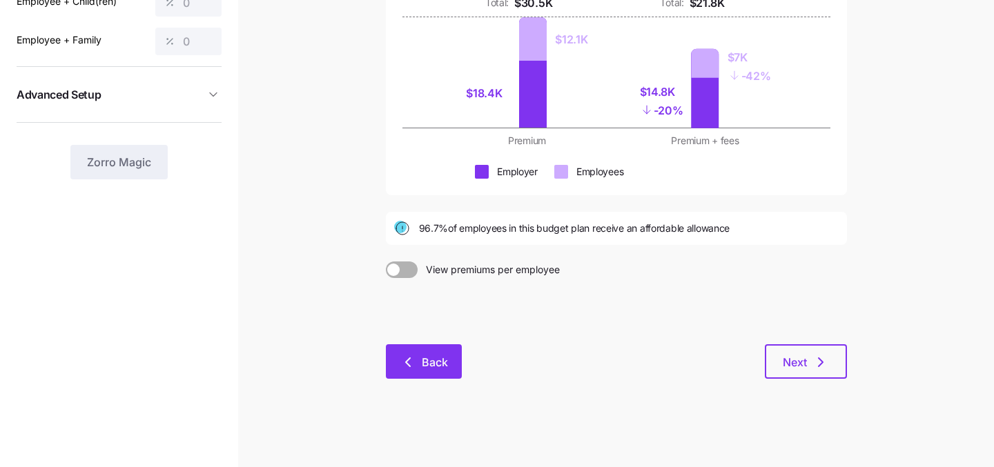
click at [434, 370] on span "Back" at bounding box center [435, 362] width 26 height 17
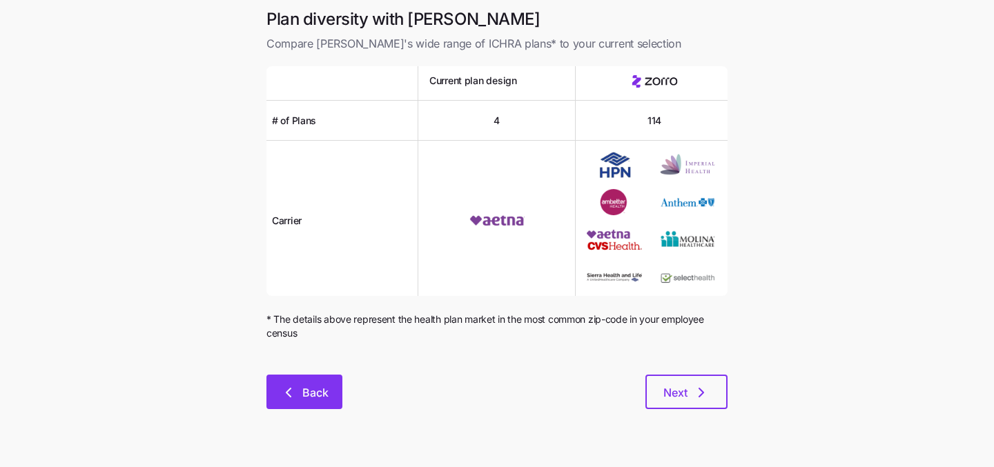
click at [303, 398] on span "Back" at bounding box center [315, 393] width 26 height 17
